Goal: Information Seeking & Learning: Learn about a topic

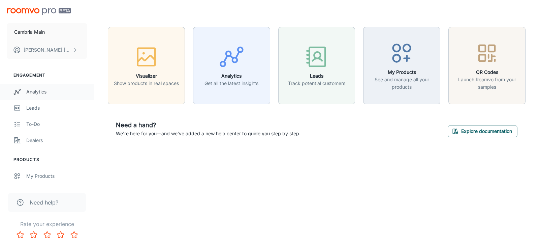
click at [32, 90] on div "Analytics" at bounding box center [56, 91] width 61 height 7
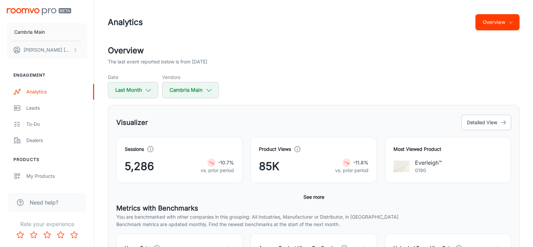
click at [506, 24] on button "Overview" at bounding box center [497, 22] width 44 height 16
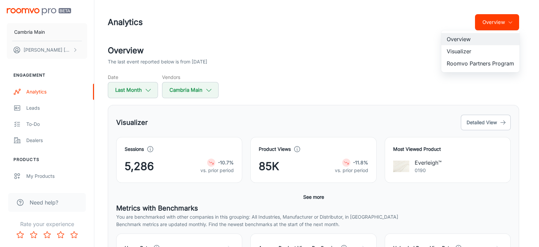
click at [479, 63] on li "Roomvo Partners Program" at bounding box center [481, 63] width 78 height 12
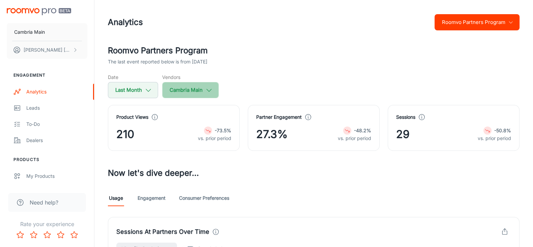
click at [198, 90] on button "Cambria Main" at bounding box center [190, 90] width 57 height 16
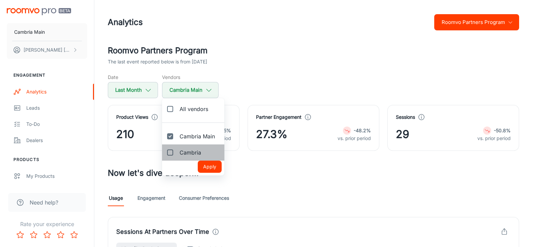
click at [184, 154] on span "Cambria" at bounding box center [191, 152] width 22 height 8
click at [177, 154] on input "Cambria" at bounding box center [169, 152] width 13 height 13
checkbox input "true"
click at [212, 166] on button "Apply" at bounding box center [210, 166] width 24 height 12
checkbox input "true"
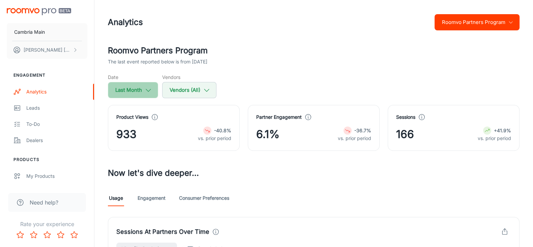
click at [152, 94] on button "Last Month" at bounding box center [133, 90] width 50 height 16
select select "8"
select select "2025"
select select "8"
select select "2025"
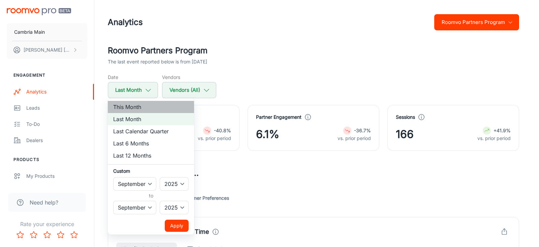
click at [143, 104] on li "This Month" at bounding box center [151, 107] width 86 height 12
select select "9"
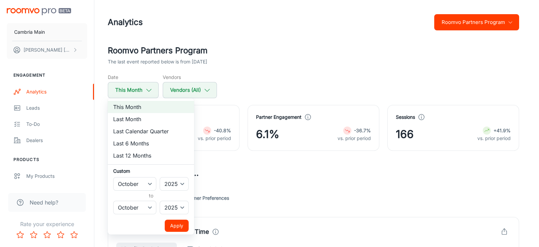
click at [266, 63] on div at bounding box center [269, 123] width 539 height 247
select select "8"
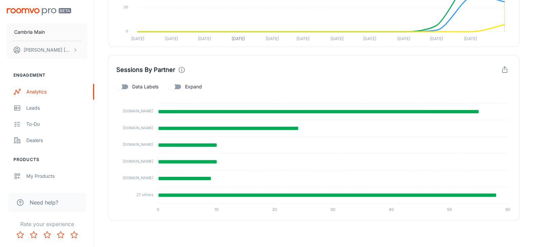
scroll to position [40, 0]
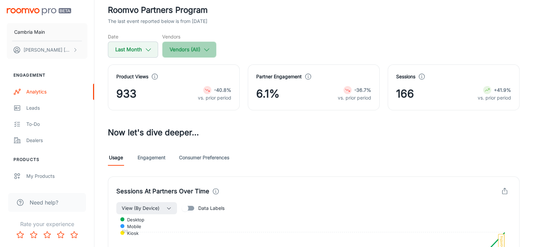
click at [200, 49] on button "Vendors (All)" at bounding box center [189, 49] width 54 height 16
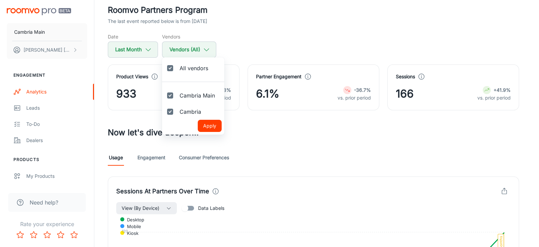
click at [191, 68] on span "All vendors" at bounding box center [194, 68] width 29 height 8
click at [177, 68] on input "All vendors" at bounding box center [169, 67] width 13 height 13
checkbox input "false"
click at [189, 110] on span "Cambria" at bounding box center [191, 112] width 22 height 8
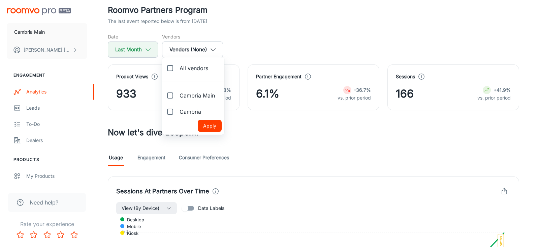
click at [177, 110] on input "Cambria" at bounding box center [169, 111] width 13 height 13
checkbox input "true"
click at [210, 126] on button "Apply" at bounding box center [210, 126] width 24 height 12
checkbox input "false"
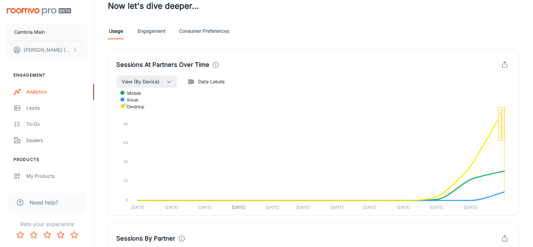
scroll to position [0, 0]
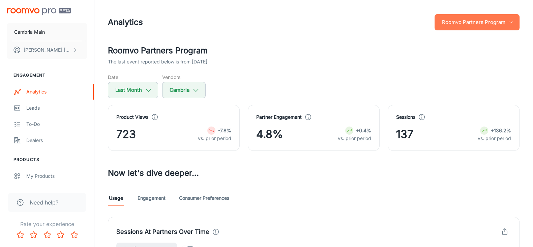
click at [464, 20] on button "Roomvo Partners Program" at bounding box center [476, 22] width 85 height 16
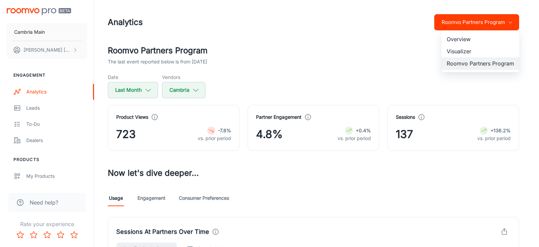
click at [464, 20] on div at bounding box center [269, 123] width 539 height 247
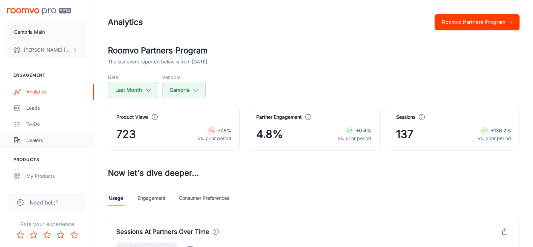
click at [41, 144] on link "Dealers" at bounding box center [47, 140] width 94 height 16
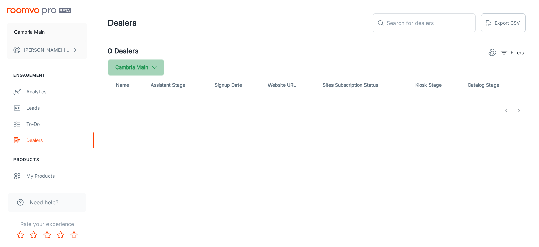
click at [154, 64] on icon "button" at bounding box center [154, 67] width 7 height 7
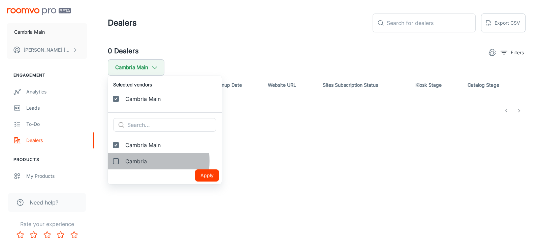
click at [139, 161] on span "Cambria" at bounding box center [170, 161] width 91 height 8
click at [123, 161] on input "Cambria" at bounding box center [115, 160] width 13 height 13
checkbox input "true"
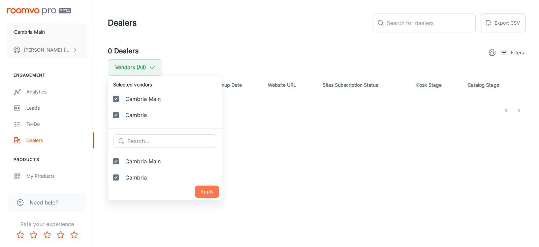
click at [197, 185] on button "Apply" at bounding box center [207, 191] width 24 height 12
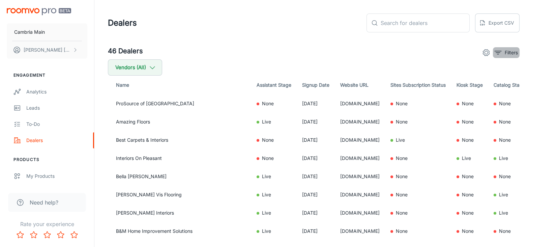
click at [510, 50] on p "Filters" at bounding box center [511, 52] width 13 height 7
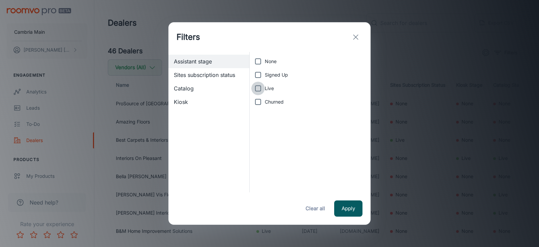
click at [264, 91] on input "Live" at bounding box center [257, 88] width 13 height 13
checkbox input "true"
click at [356, 213] on button "Apply" at bounding box center [348, 208] width 28 height 16
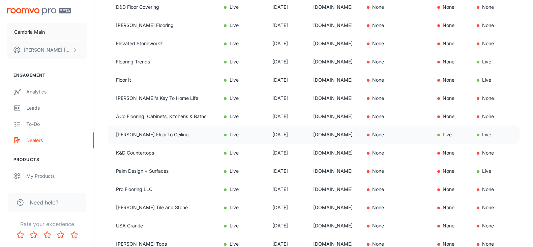
scroll to position [313, 0]
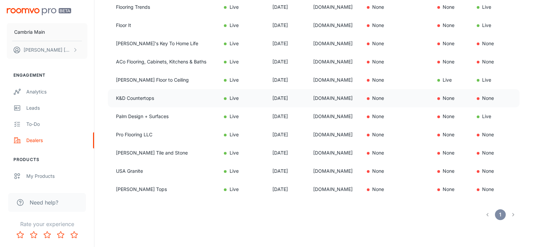
click at [310, 90] on td "[DOMAIN_NAME]" at bounding box center [335, 98] width 54 height 18
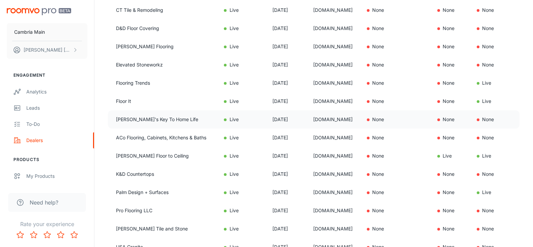
scroll to position [271, 0]
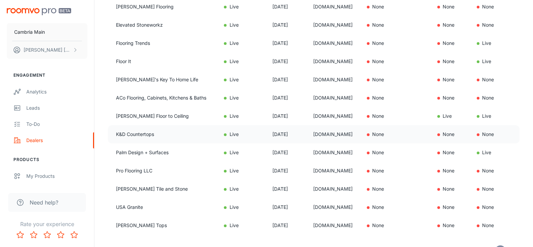
click at [323, 131] on td "[DOMAIN_NAME]" at bounding box center [335, 134] width 54 height 18
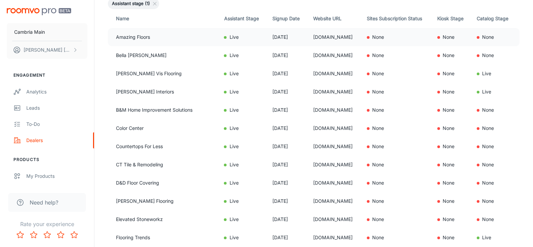
scroll to position [84, 0]
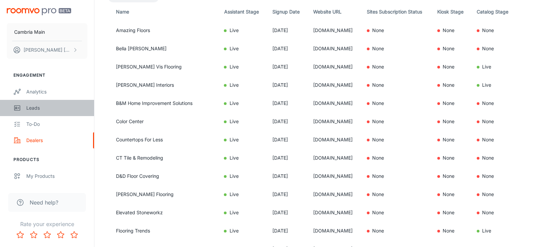
click at [35, 108] on div "Leads" at bounding box center [56, 107] width 61 height 7
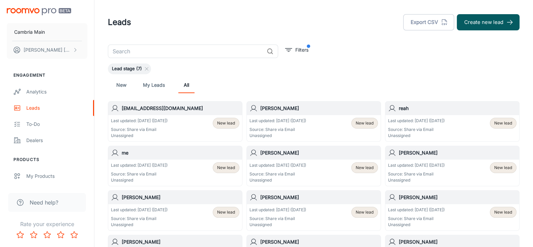
click at [160, 107] on h6 "[EMAIL_ADDRESS][DOMAIN_NAME]" at bounding box center [181, 107] width 118 height 7
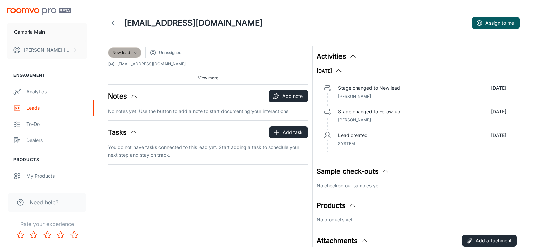
click at [135, 52] on icon at bounding box center [135, 52] width 5 height 5
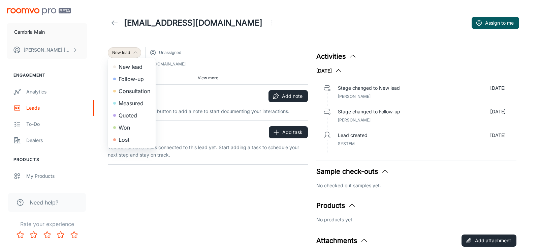
click at [227, 46] on div at bounding box center [269, 123] width 539 height 247
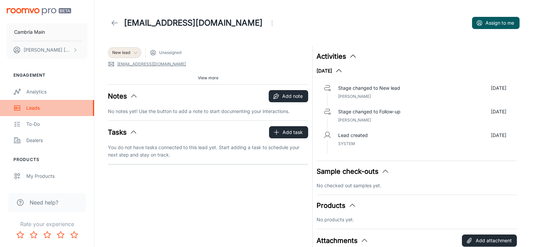
click at [42, 102] on link "Leads" at bounding box center [47, 108] width 94 height 16
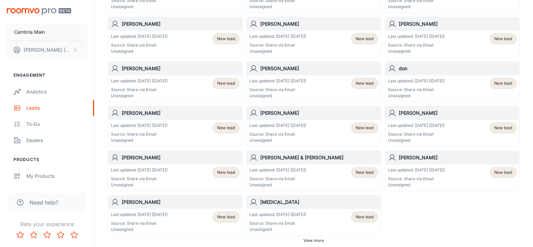
scroll to position [397, 0]
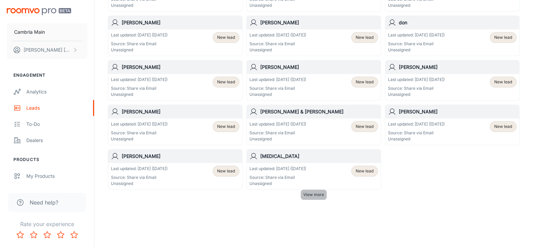
click at [312, 195] on span "View more" at bounding box center [313, 194] width 21 height 6
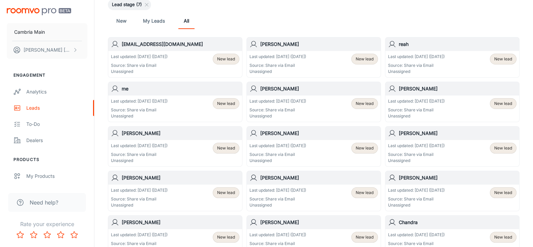
scroll to position [0, 0]
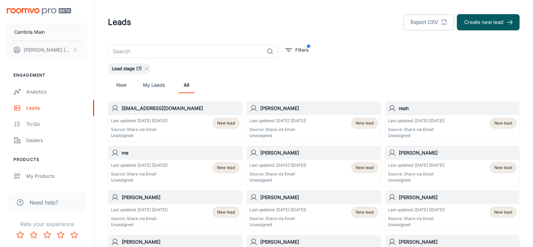
click at [188, 109] on h6 "[EMAIL_ADDRESS][DOMAIN_NAME]" at bounding box center [181, 107] width 118 height 7
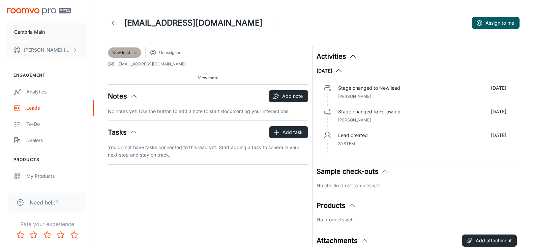
click at [136, 53] on icon at bounding box center [135, 52] width 5 height 5
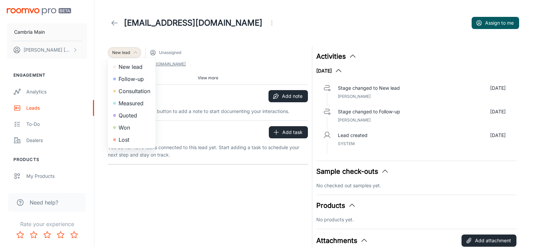
click at [255, 48] on div at bounding box center [269, 123] width 539 height 247
